Goal: Task Accomplishment & Management: Complete application form

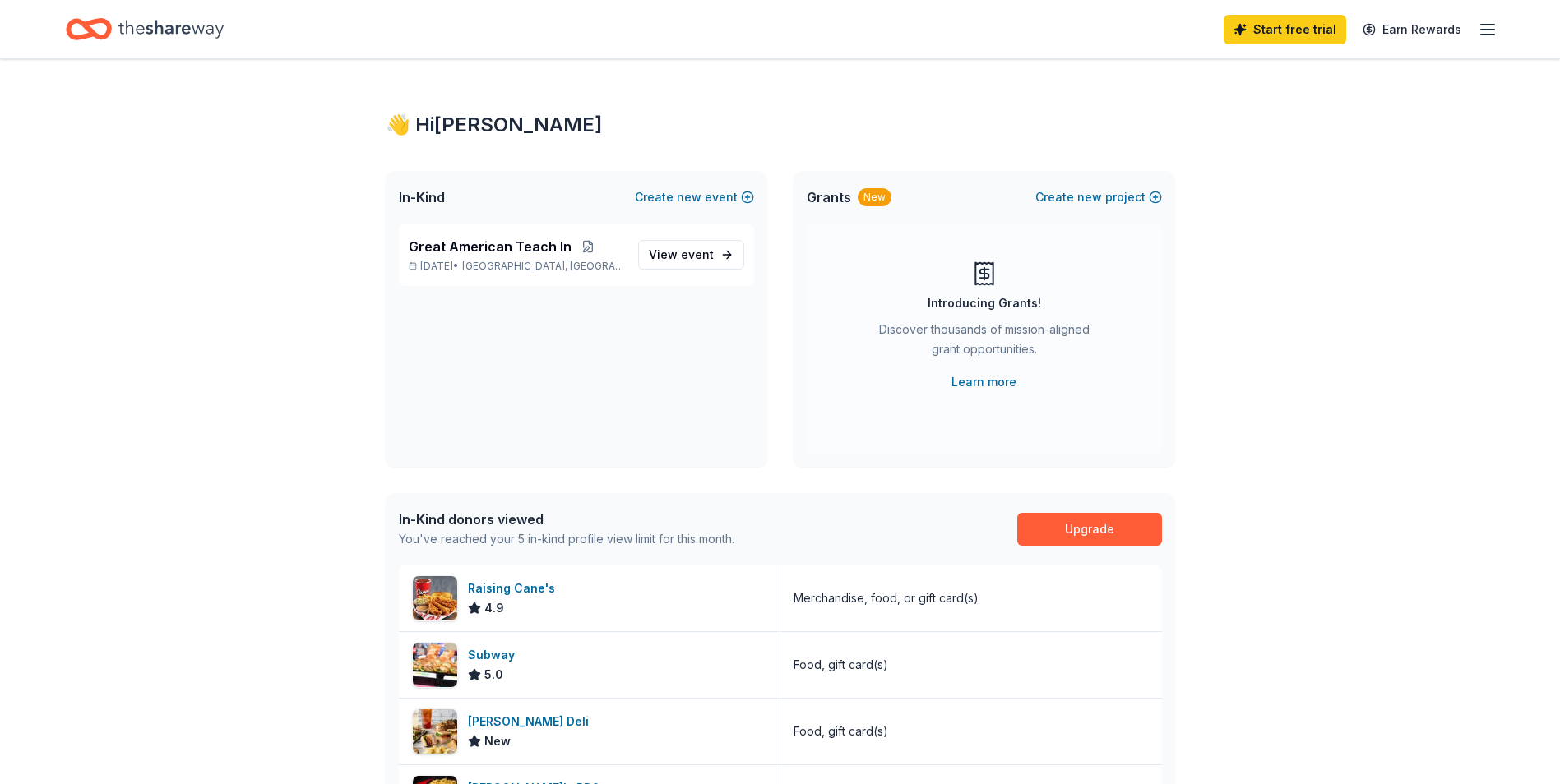
scroll to position [83, 0]
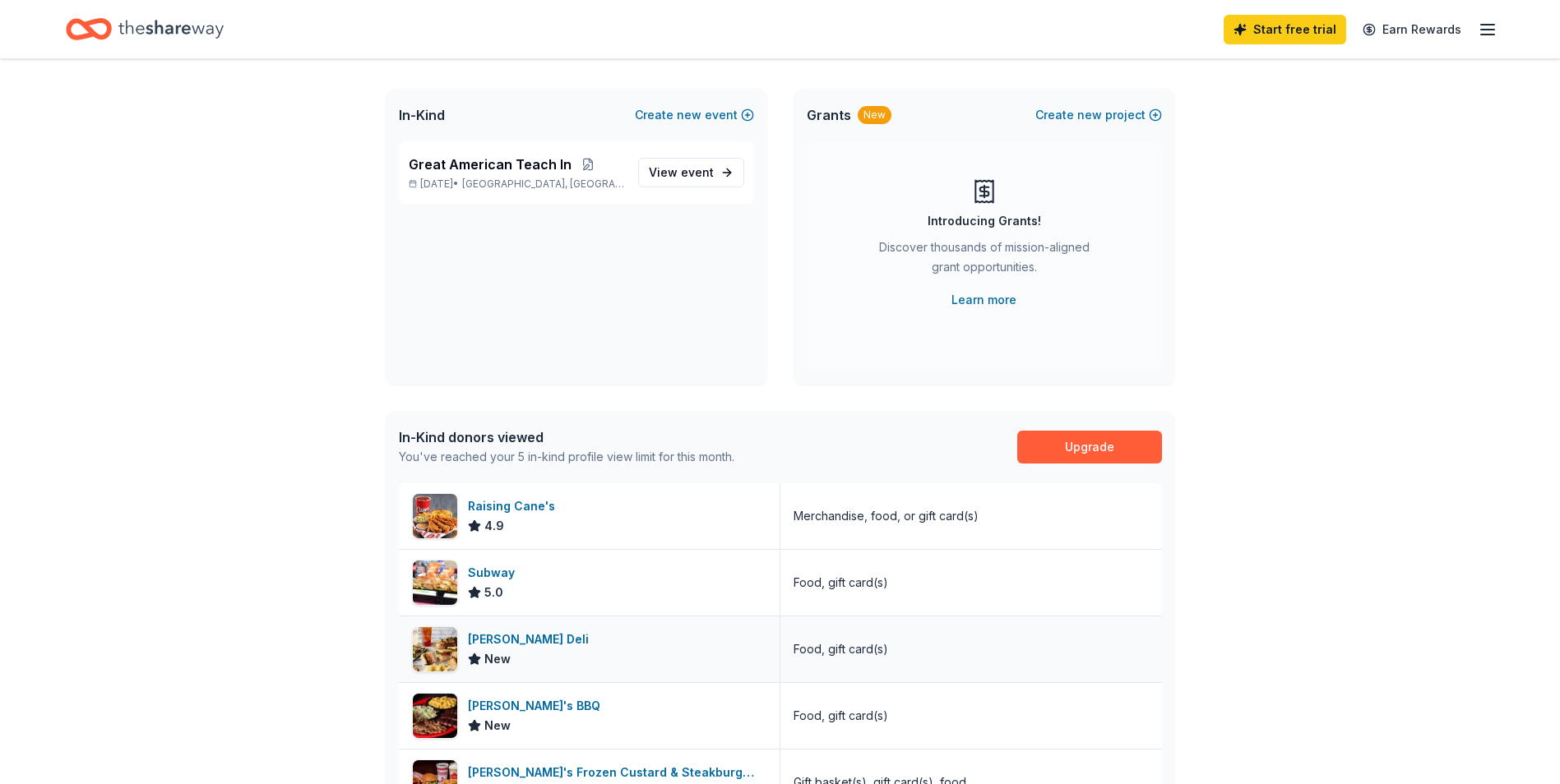
click at [547, 634] on div "[PERSON_NAME] Deli" at bounding box center [531, 639] width 127 height 20
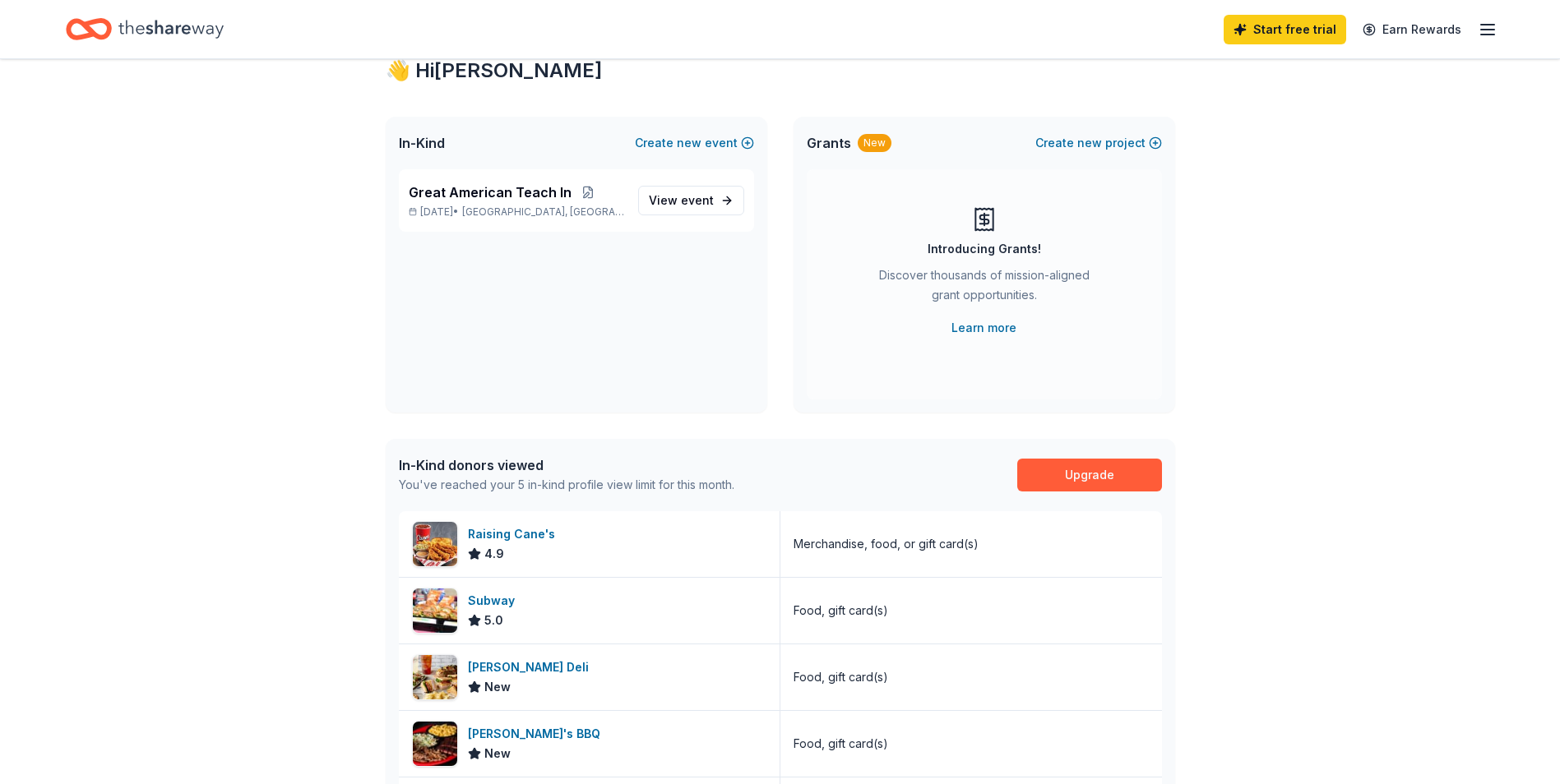
scroll to position [0, 0]
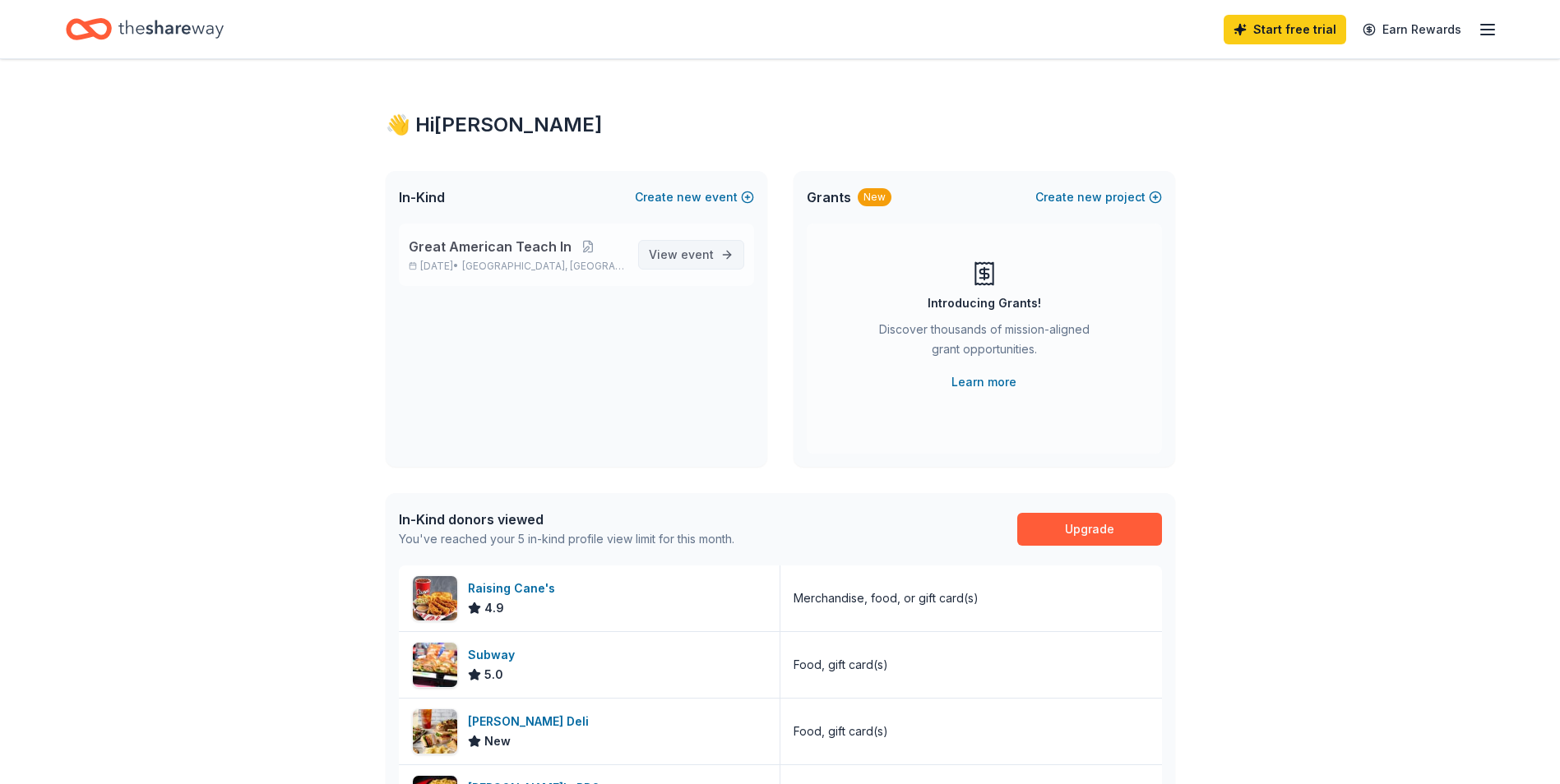
click at [721, 254] on link "View event" at bounding box center [691, 255] width 106 height 30
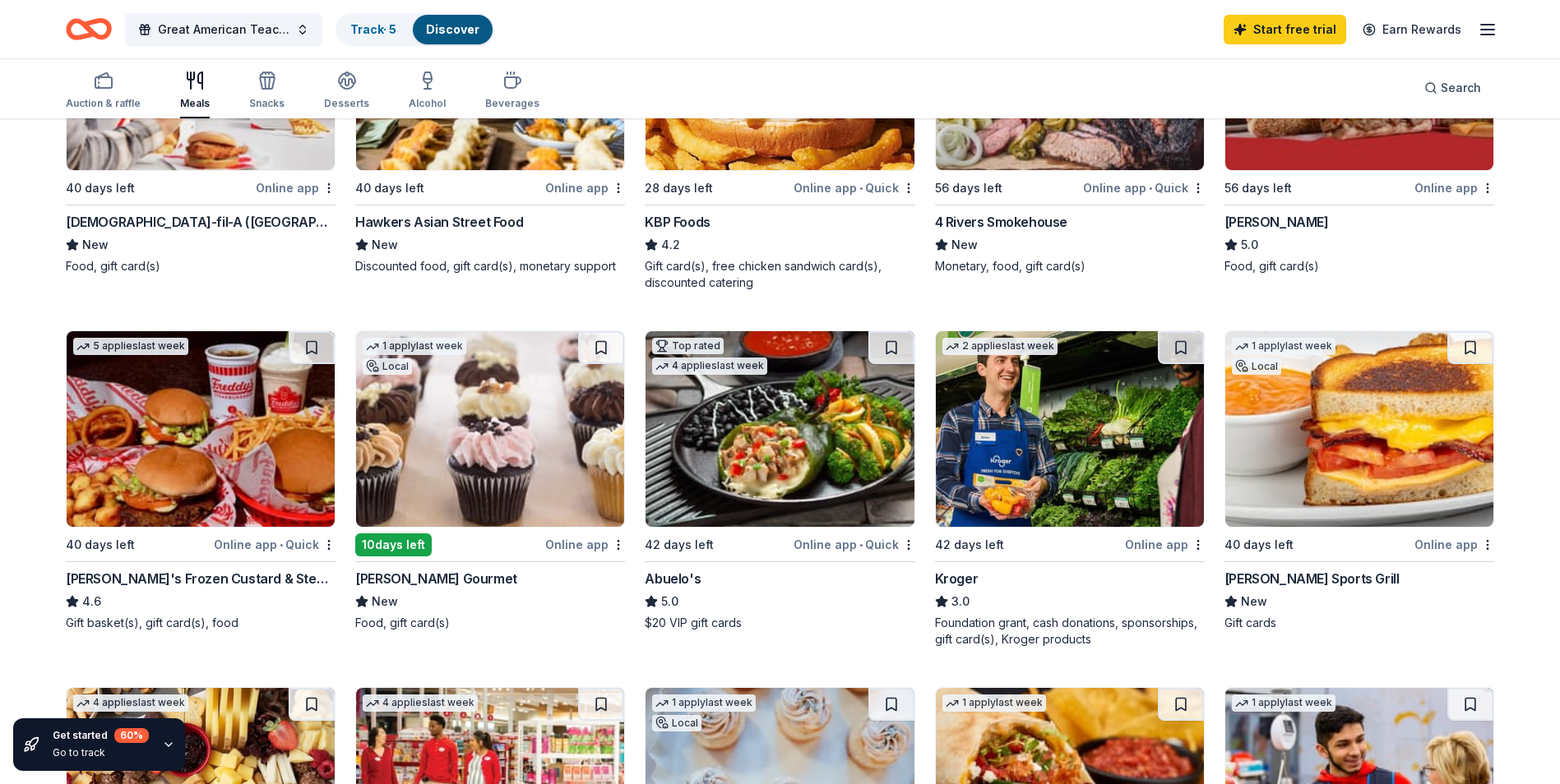
scroll to position [411, 0]
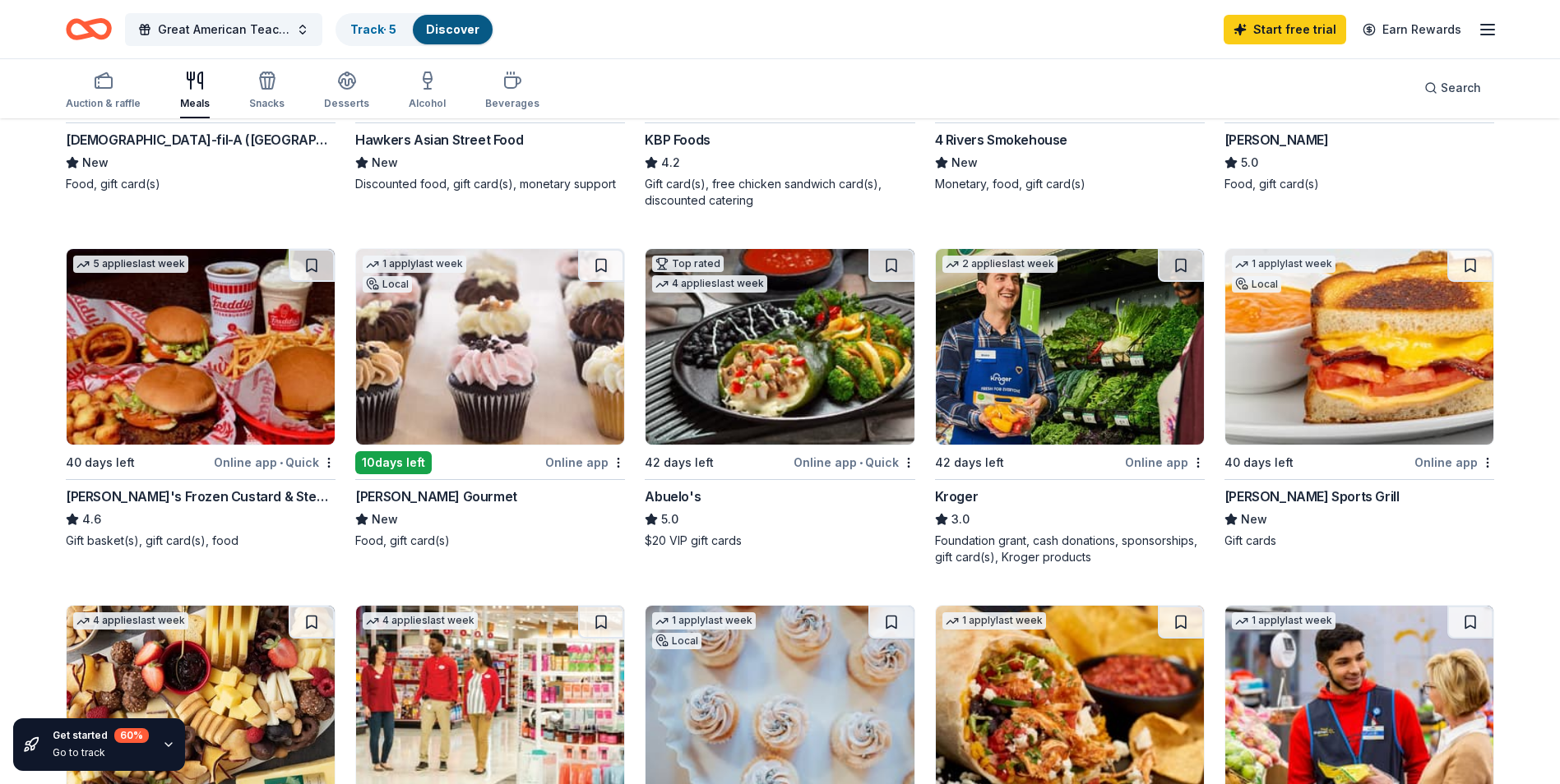
click at [579, 457] on div "Online app" at bounding box center [585, 462] width 80 height 21
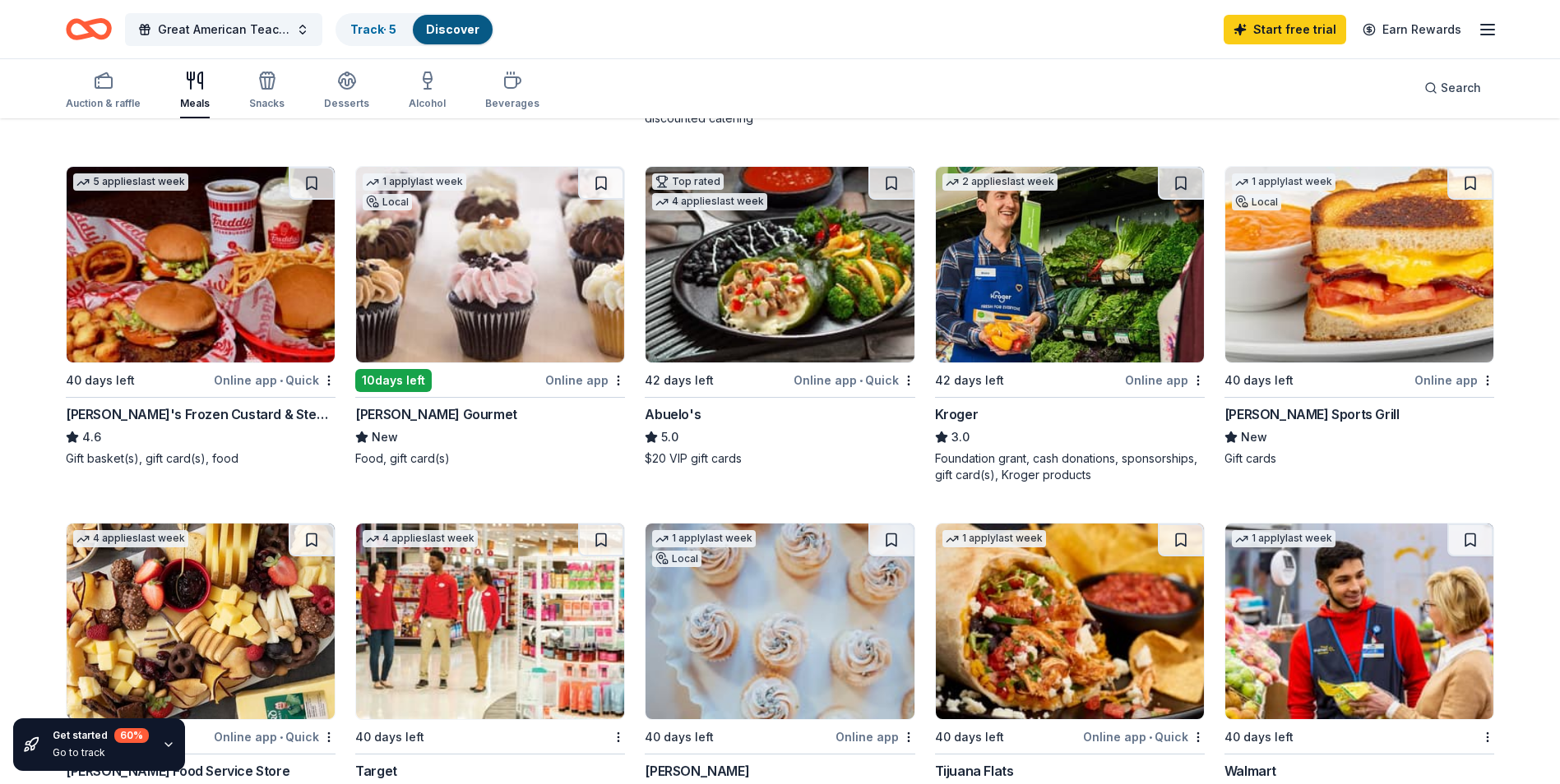
scroll to position [576, 0]
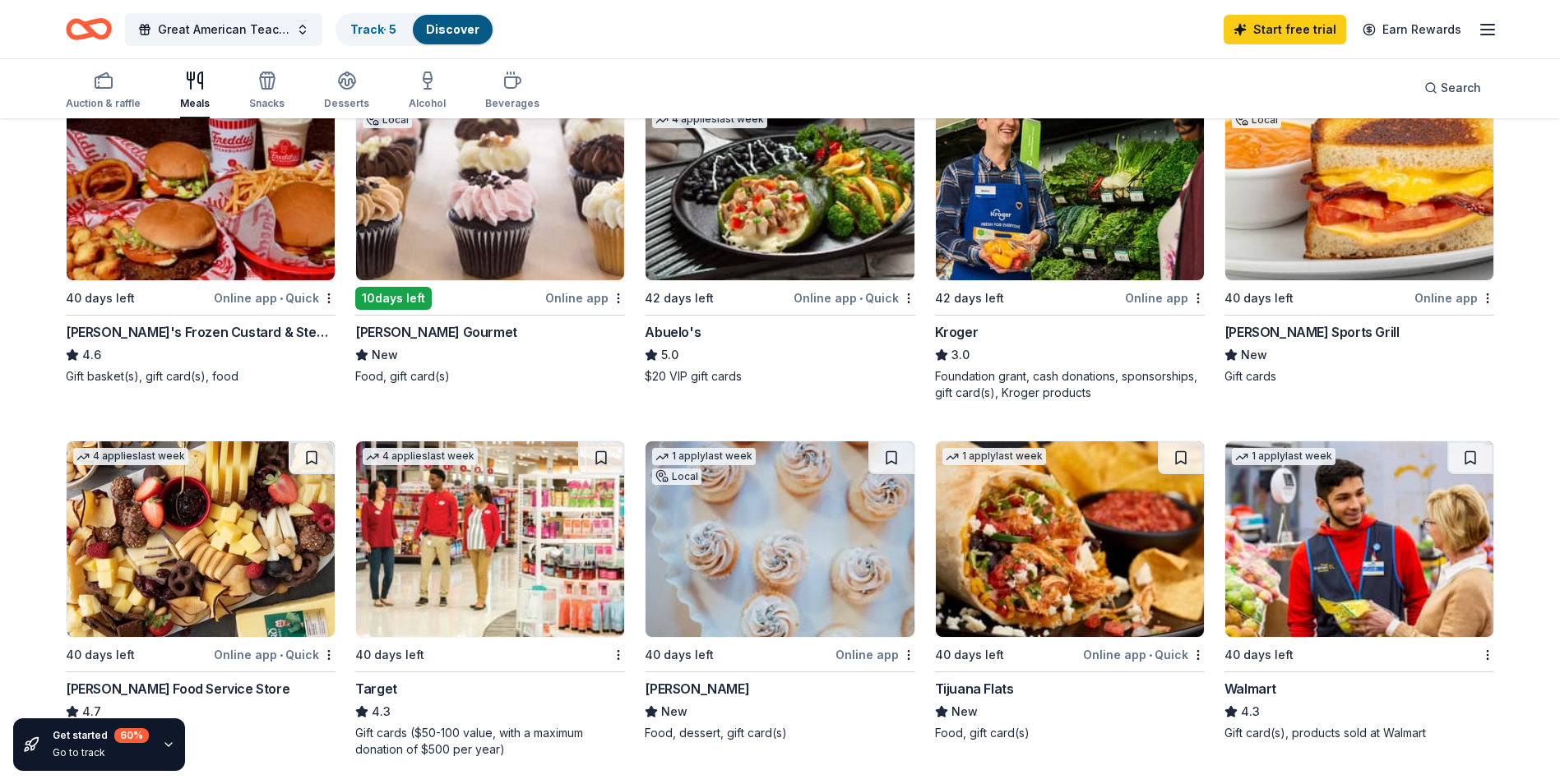
click at [859, 557] on img at bounding box center [779, 539] width 268 height 196
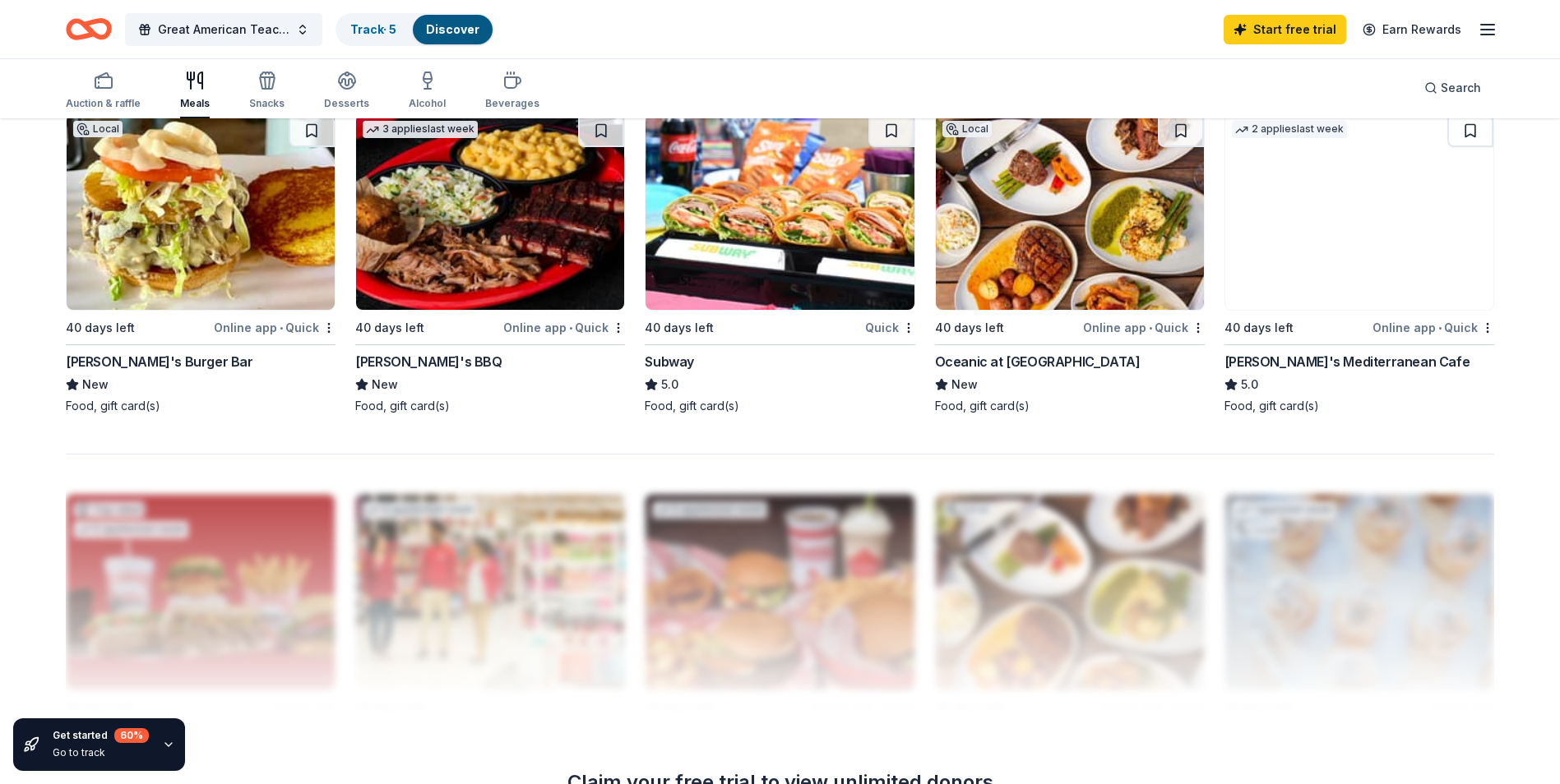
scroll to position [1177, 0]
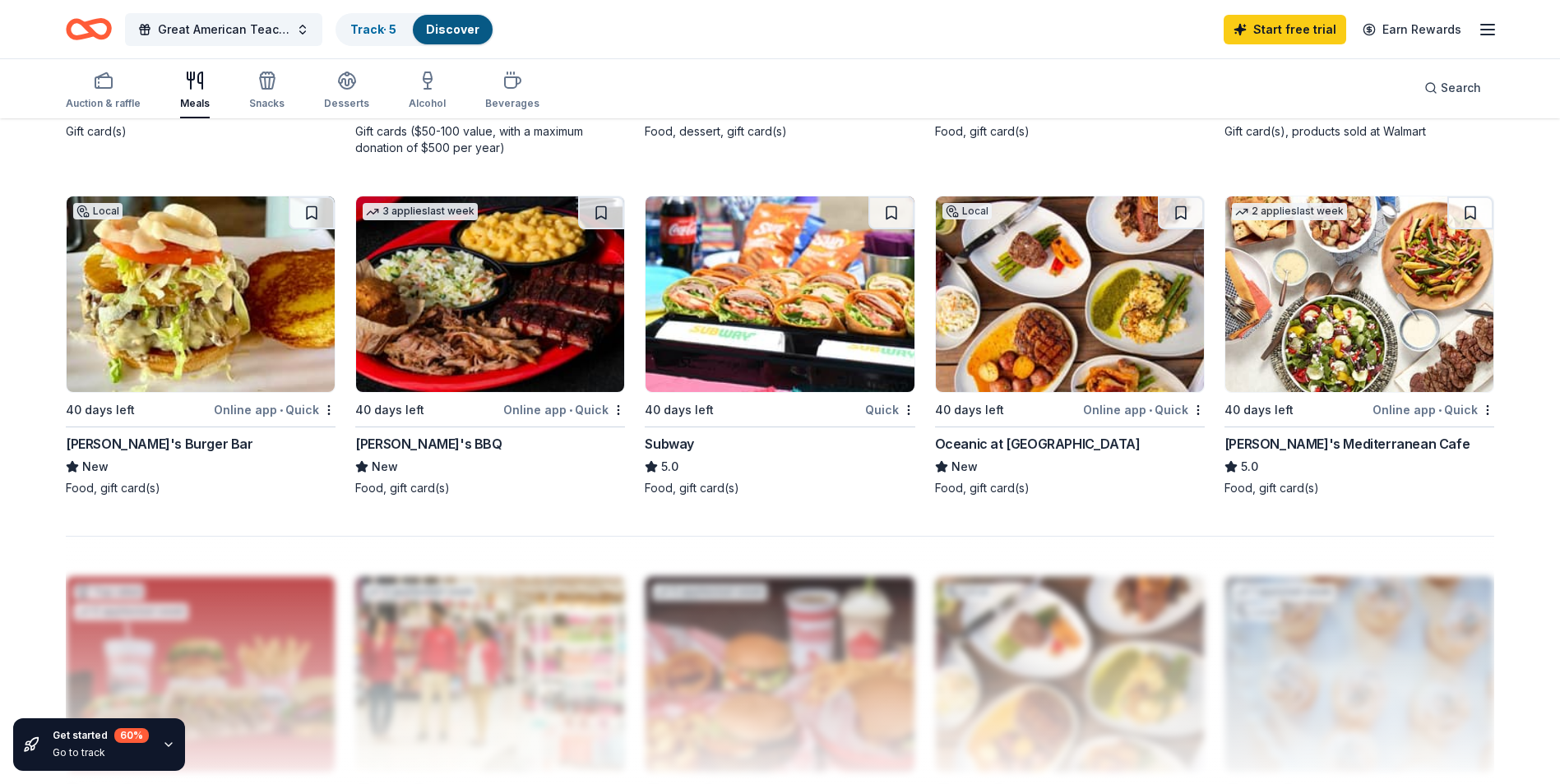
click at [675, 438] on div "Subway" at bounding box center [669, 444] width 50 height 20
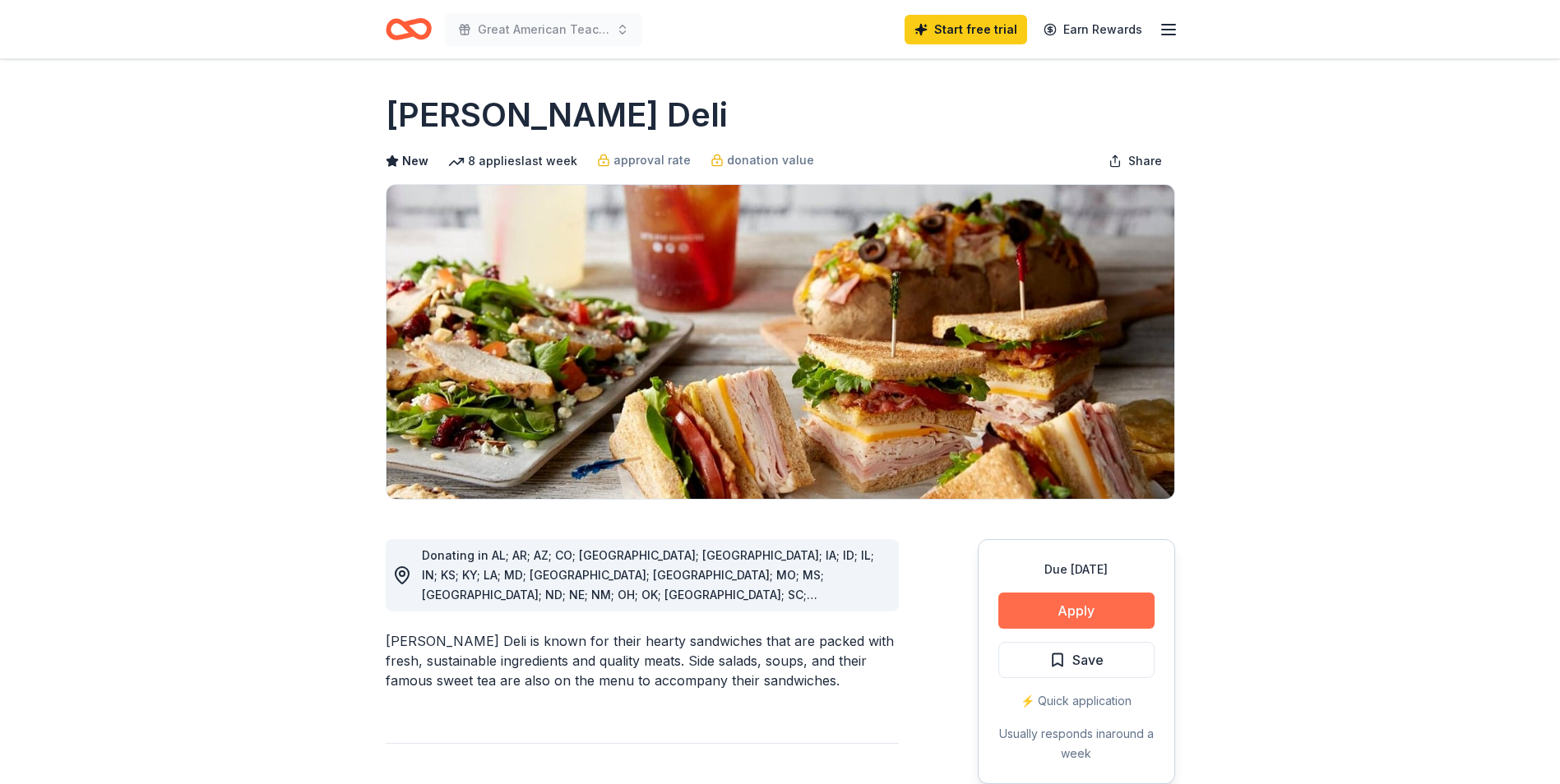
click at [1112, 613] on button "Apply" at bounding box center [1076, 611] width 156 height 36
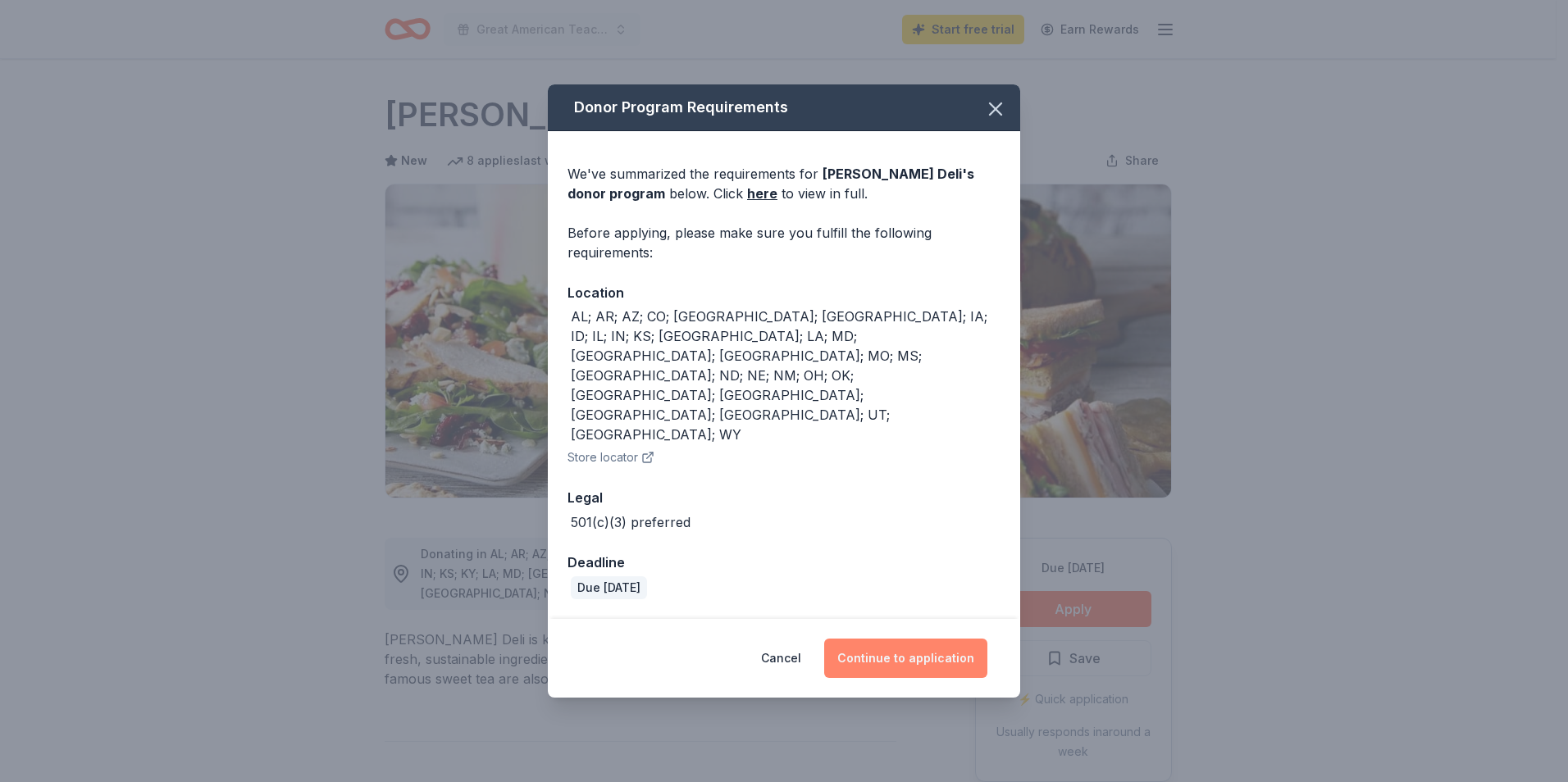
click at [942, 639] on button "Continue to application" at bounding box center [906, 658] width 163 height 40
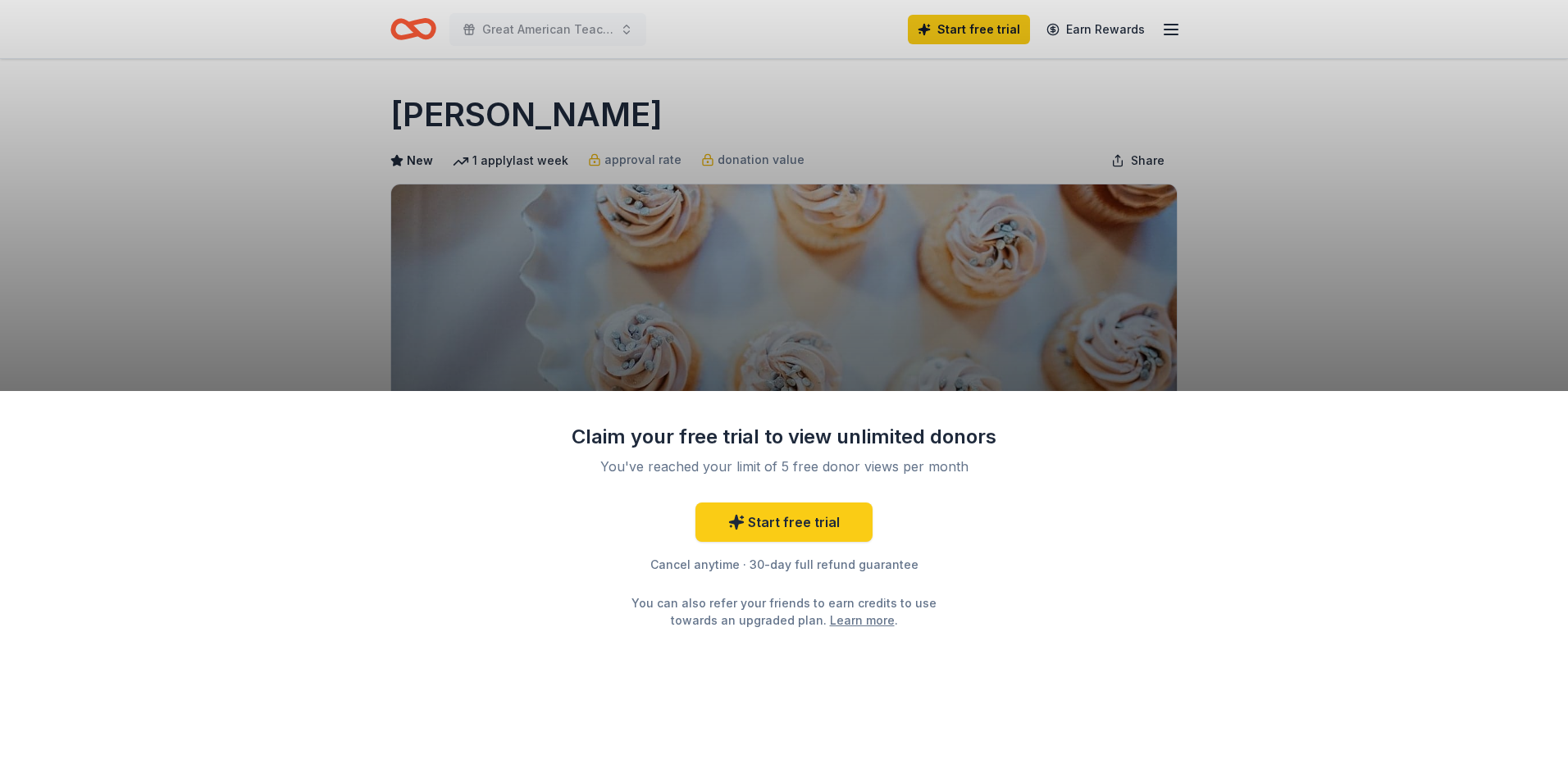
drag, startPoint x: 641, startPoint y: 116, endPoint x: 414, endPoint y: 119, distance: 227.0
click at [414, 119] on div "Claim your free trial to view unlimited donors You've reached your limit of 5 f…" at bounding box center [784, 391] width 1568 height 782
click at [397, 92] on div "Claim your free trial to view unlimited donors You've reached your limit of 5 f…" at bounding box center [784, 391] width 1568 height 782
drag, startPoint x: 386, startPoint y: 102, endPoint x: 556, endPoint y: 116, distance: 170.6
click at [553, 115] on div "Claim your free trial to view unlimited donors You've reached your limit of 5 f…" at bounding box center [784, 391] width 1568 height 782
